Goal: Task Accomplishment & Management: Manage account settings

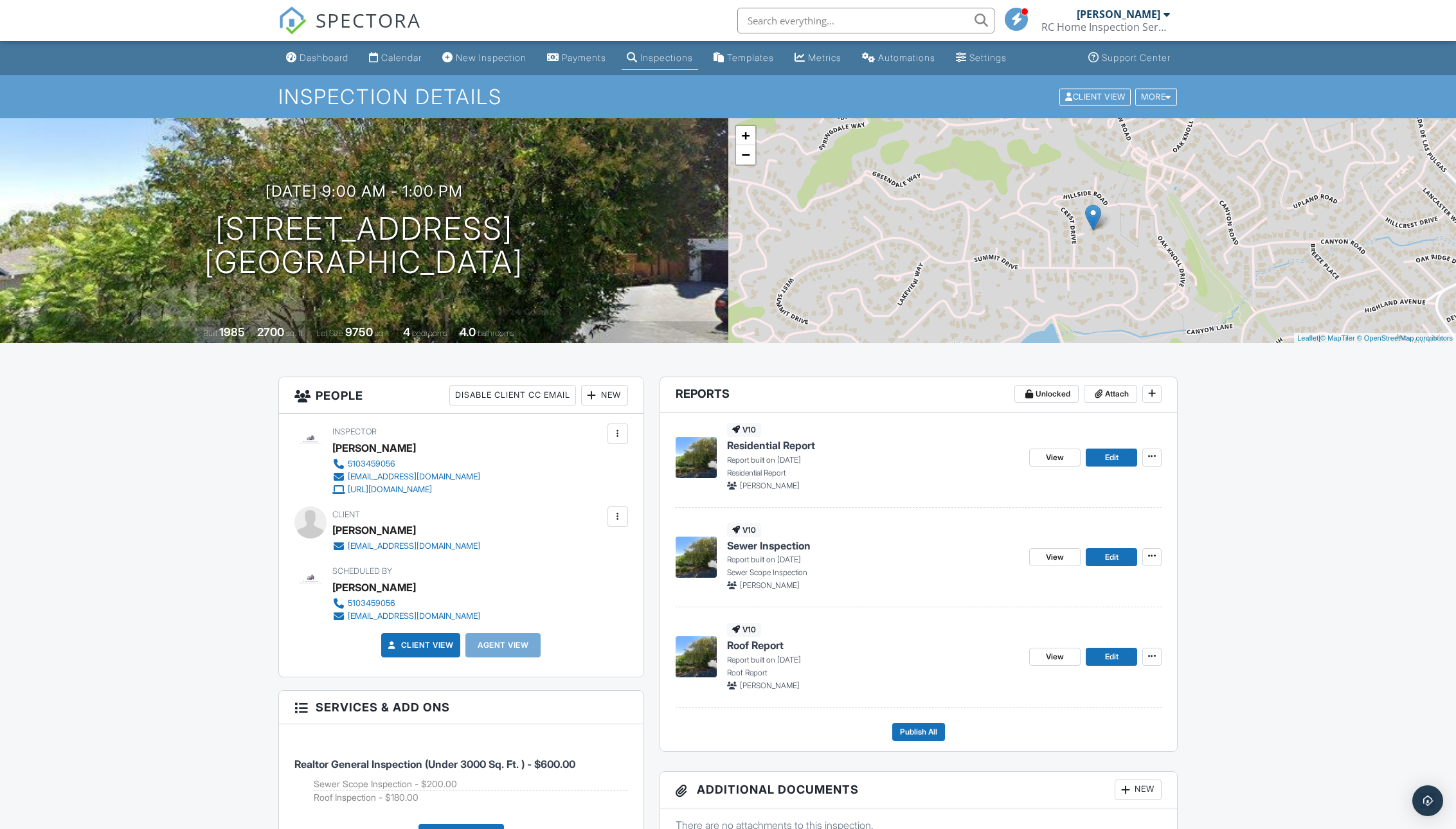
click at [788, 544] on span "Sewer Inspection" at bounding box center [769, 545] width 84 height 14
click at [329, 21] on span "SPECTORA" at bounding box center [368, 20] width 106 height 27
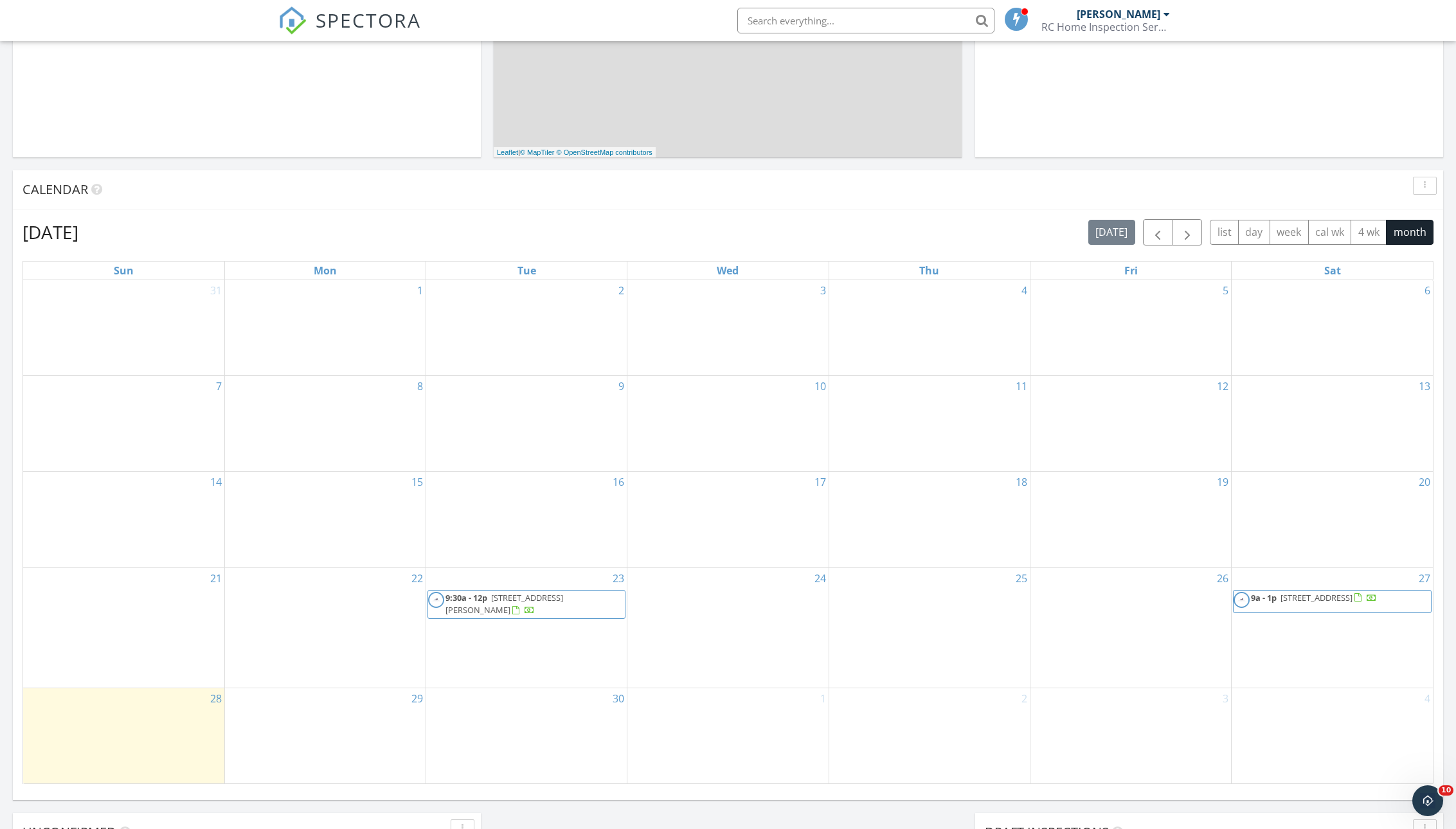
scroll to position [414, 0]
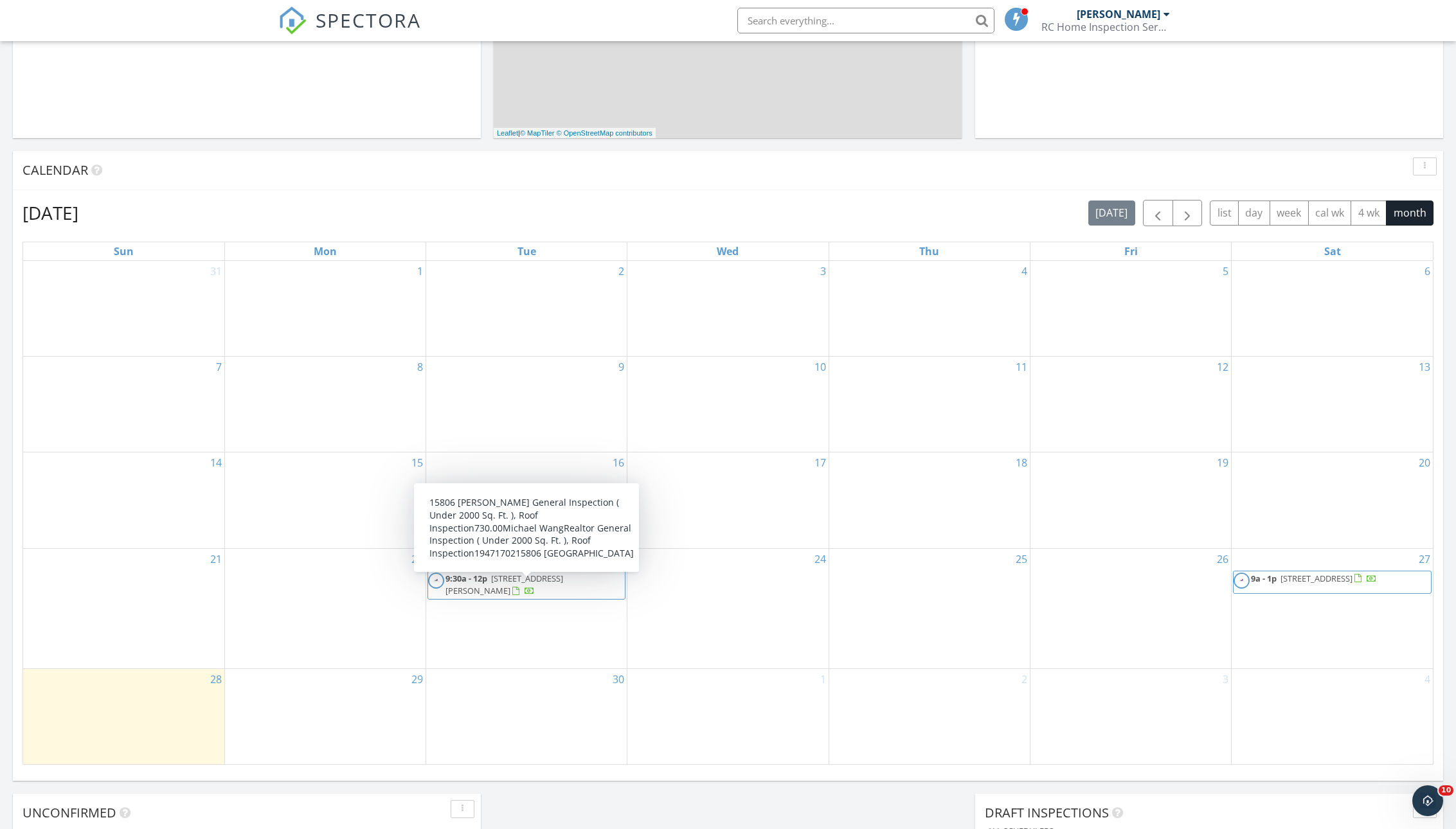
click at [545, 591] on span "15806 Maubert Ave, San Leandro 94578" at bounding box center [504, 584] width 117 height 23
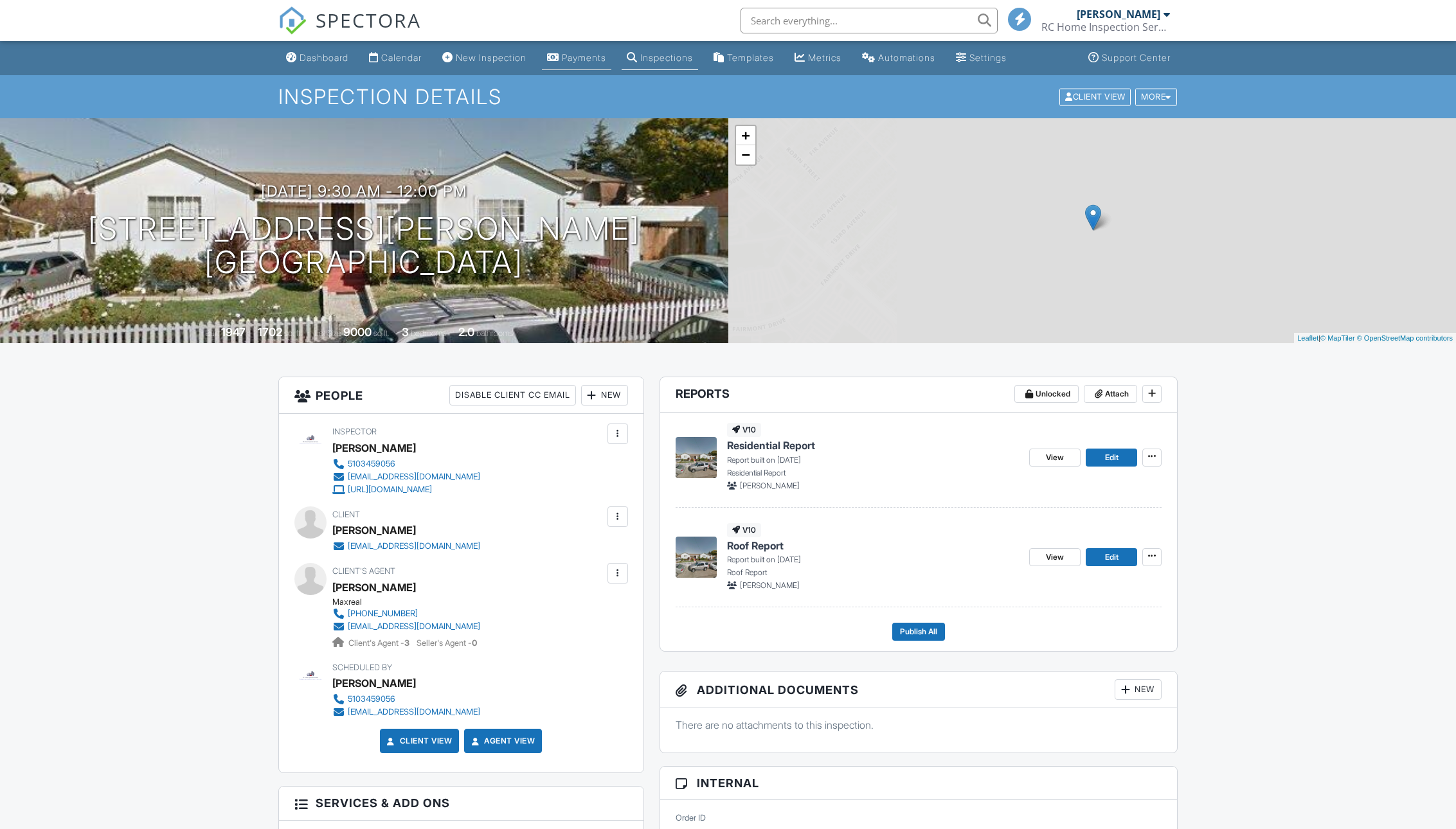
click at [594, 60] on div "Payments" at bounding box center [583, 58] width 44 height 11
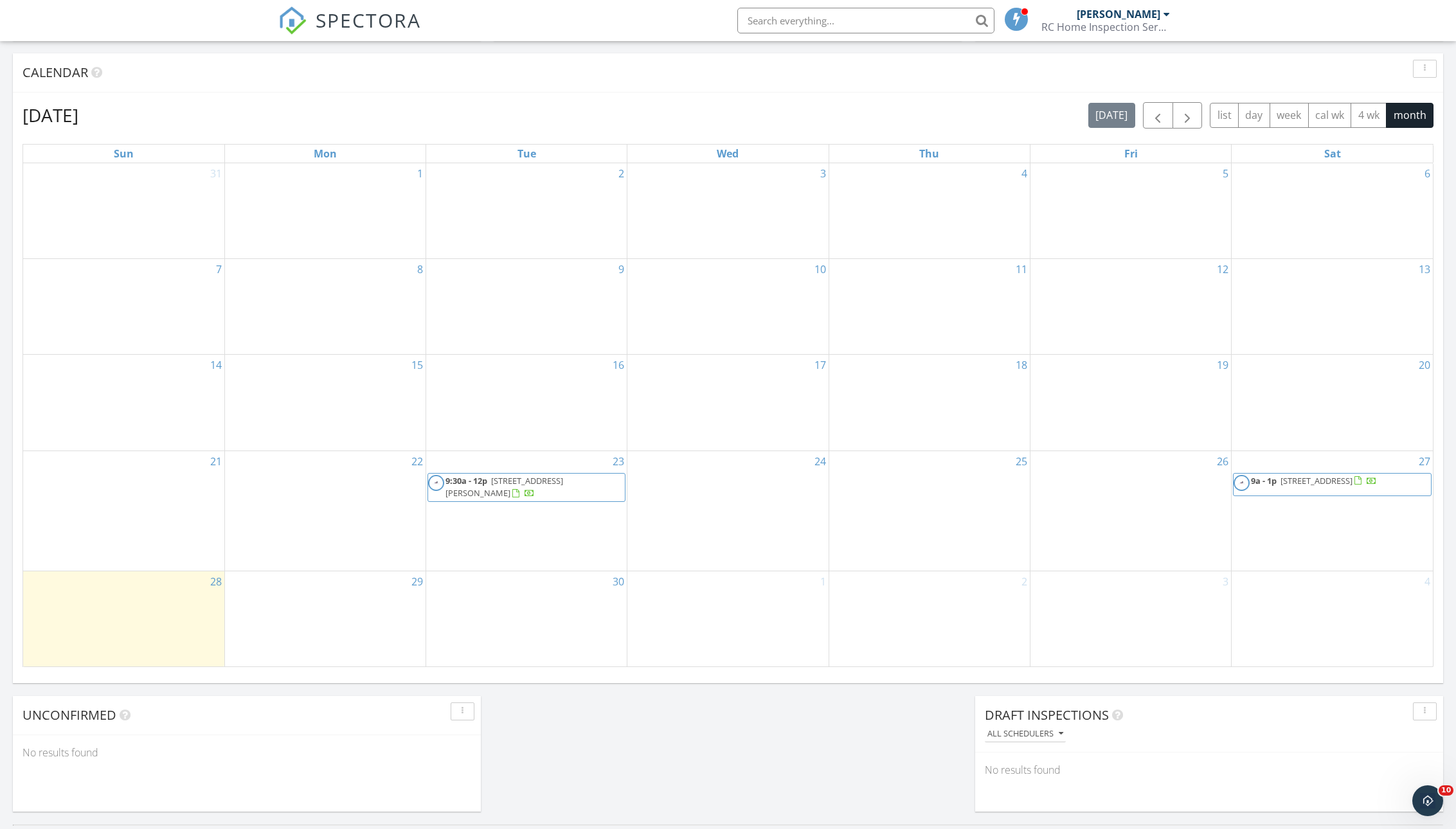
scroll to position [507, 0]
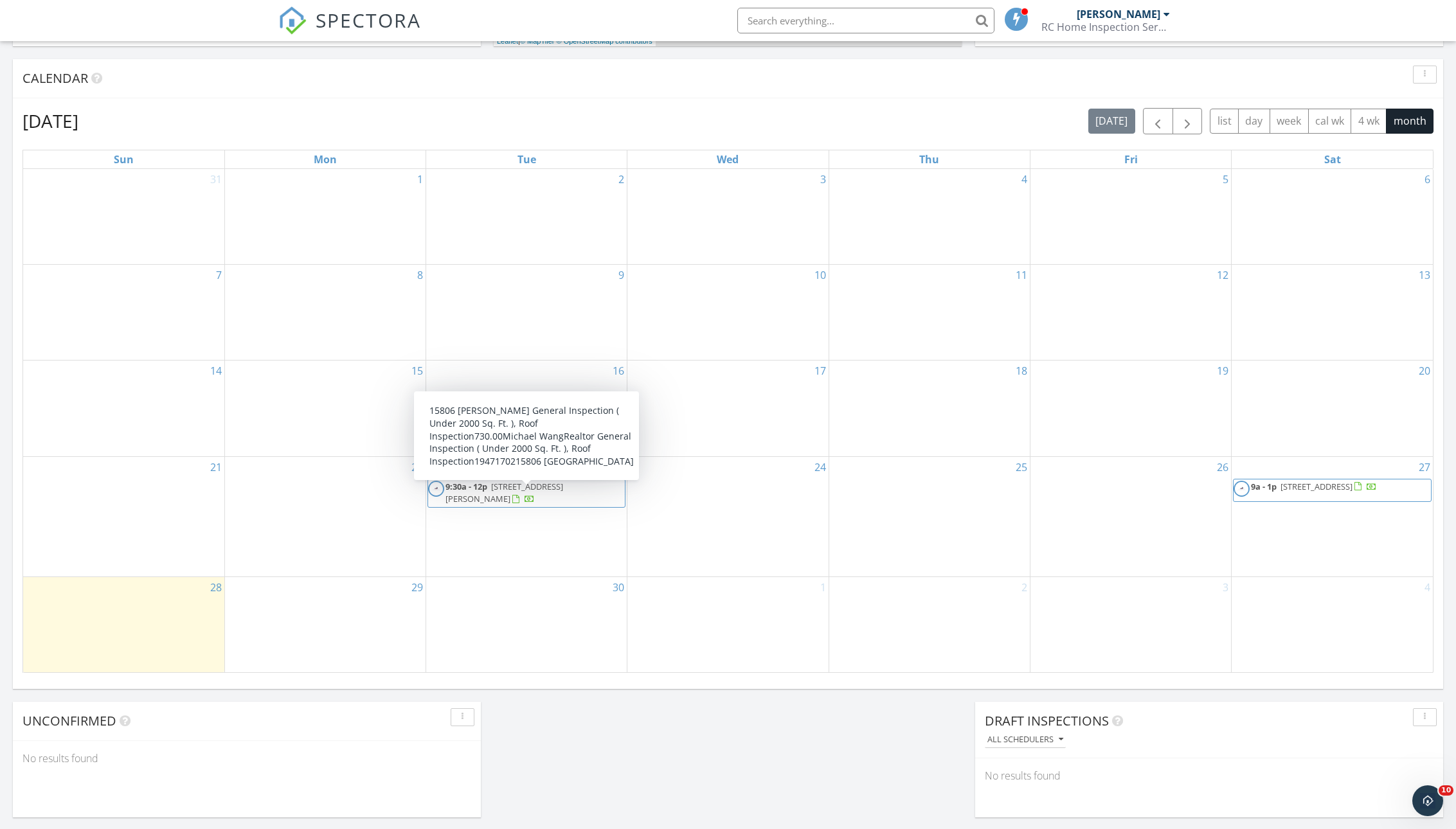
click at [515, 496] on span "15806 Maubert Ave, San Leandro 94578" at bounding box center [504, 492] width 117 height 23
